Goal: Browse casually: Explore the website without a specific task or goal

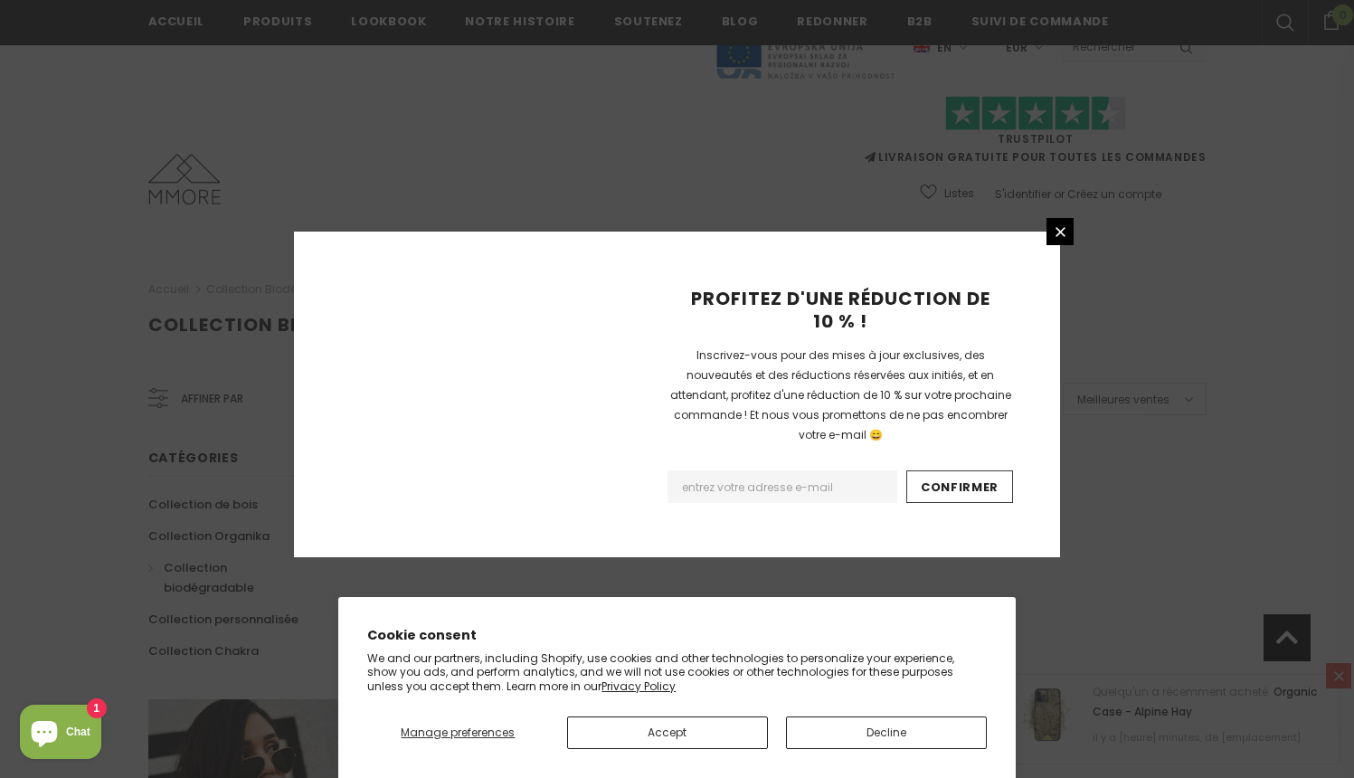
scroll to position [1120, 0]
